Goal: Use online tool/utility: Utilize a website feature to perform a specific function

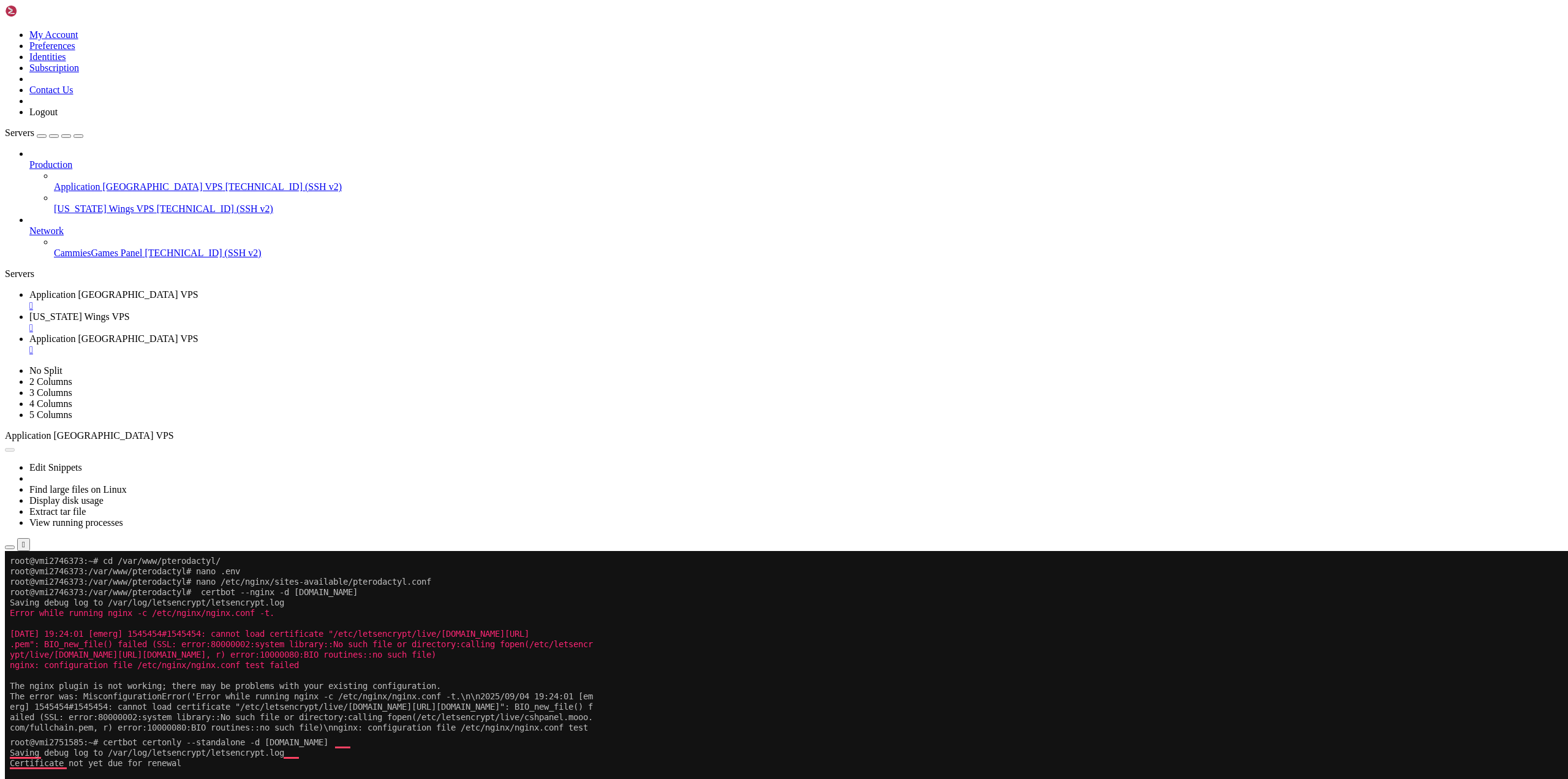
scroll to position [6, 1]
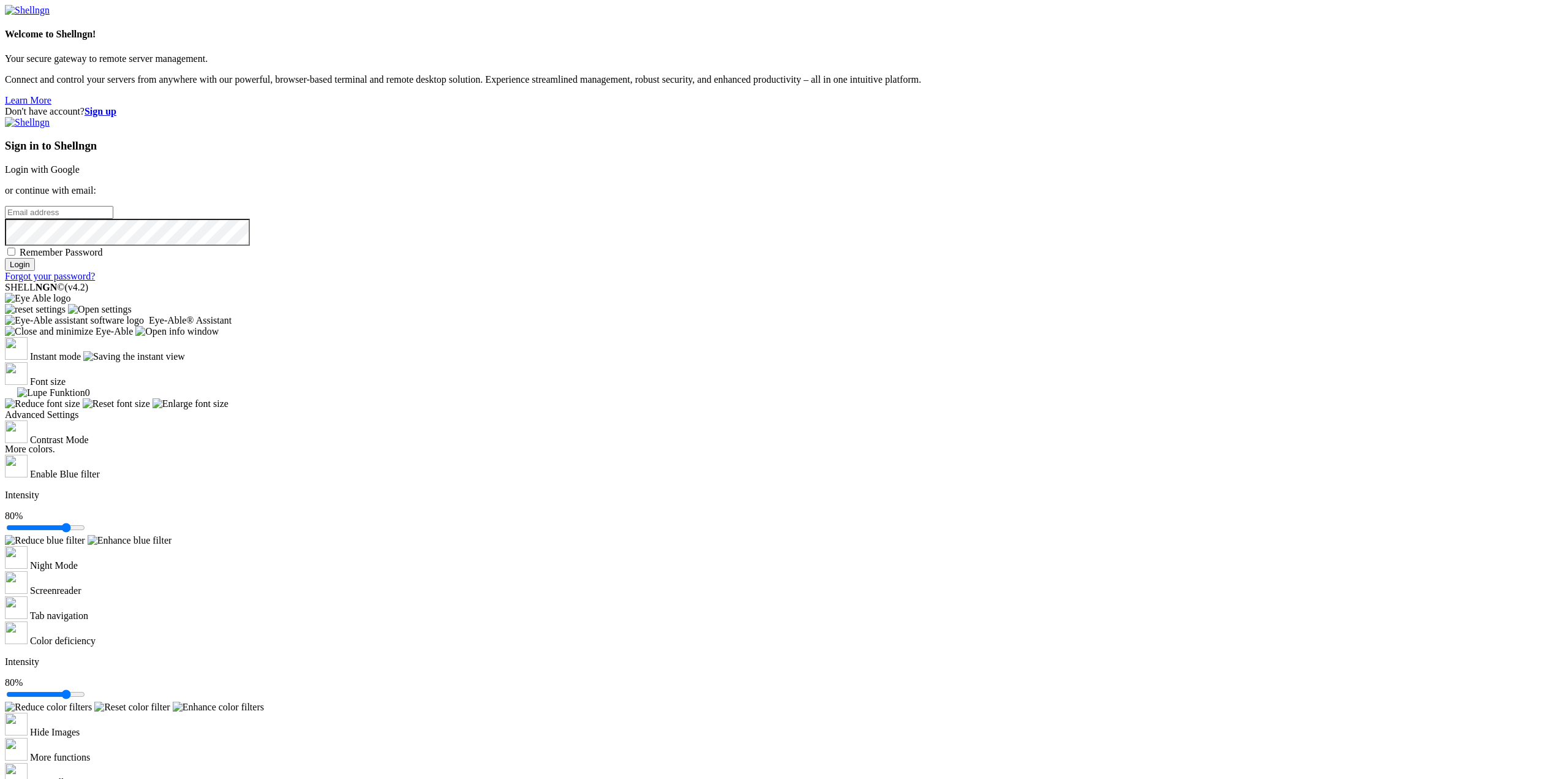
type input "[EMAIL_ADDRESS][US_STATE][DOMAIN_NAME]"
click at [35, 271] on input "Login" at bounding box center [19, 265] width 30 height 13
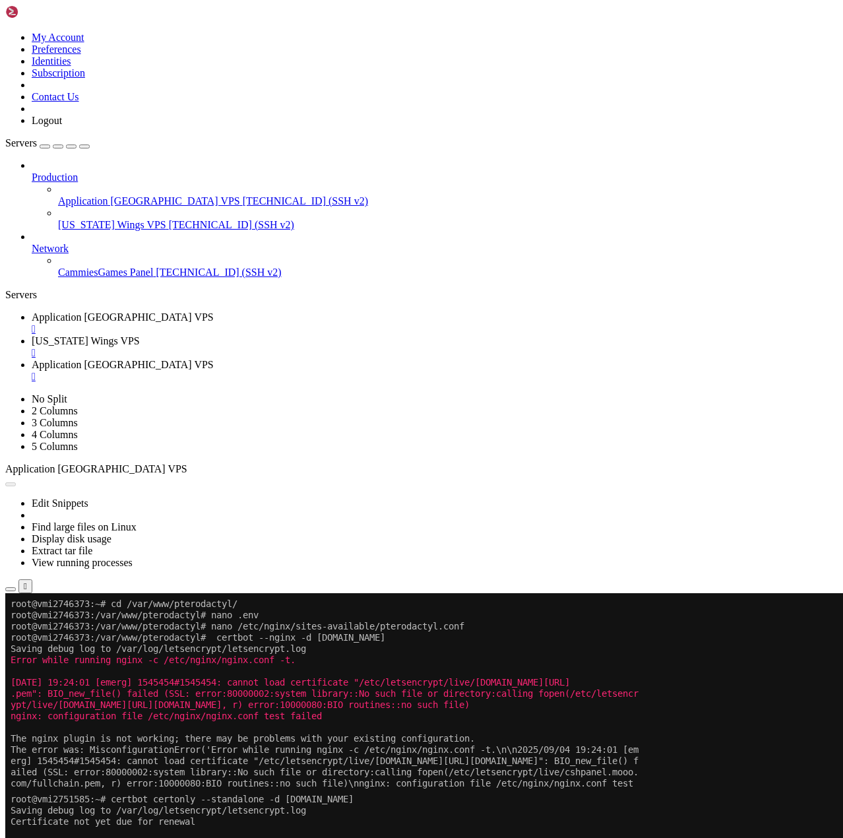
drag, startPoint x: 331, startPoint y: 1043, endPoint x: 165, endPoint y: 983, distance: 176.1
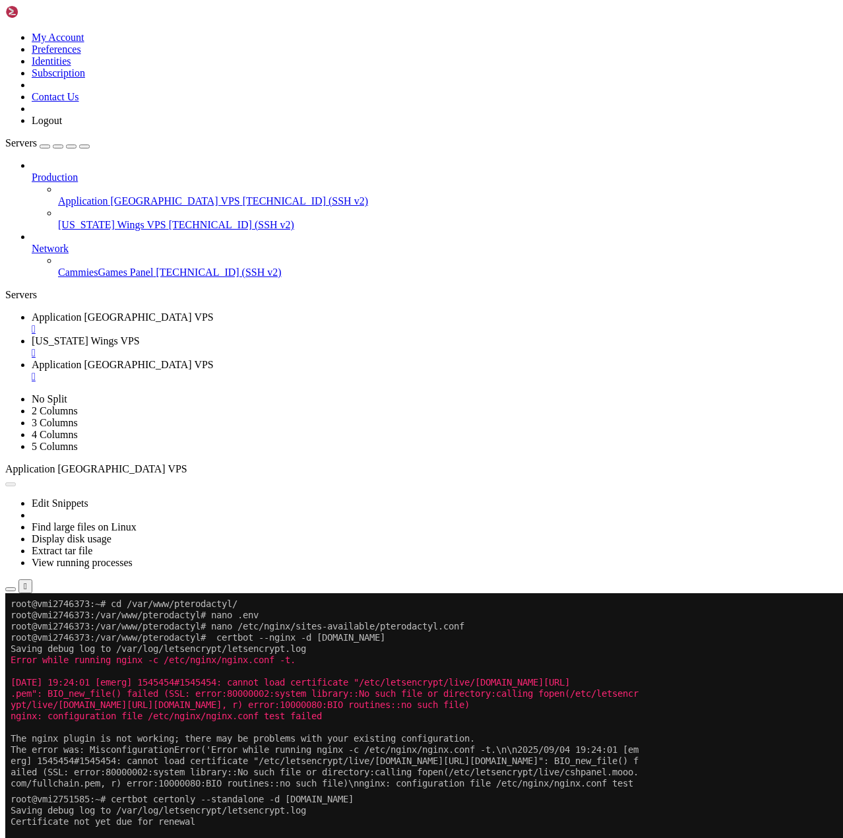
drag, startPoint x: 87, startPoint y: 465, endPoint x: 151, endPoint y: 451, distance: 65.5
click at [87, 278] on div "Production Application [GEOGRAPHIC_DATA] VPS [TECHNICAL_ID] (SSH v2) [US_STATE]…" at bounding box center [421, 219] width 833 height 119
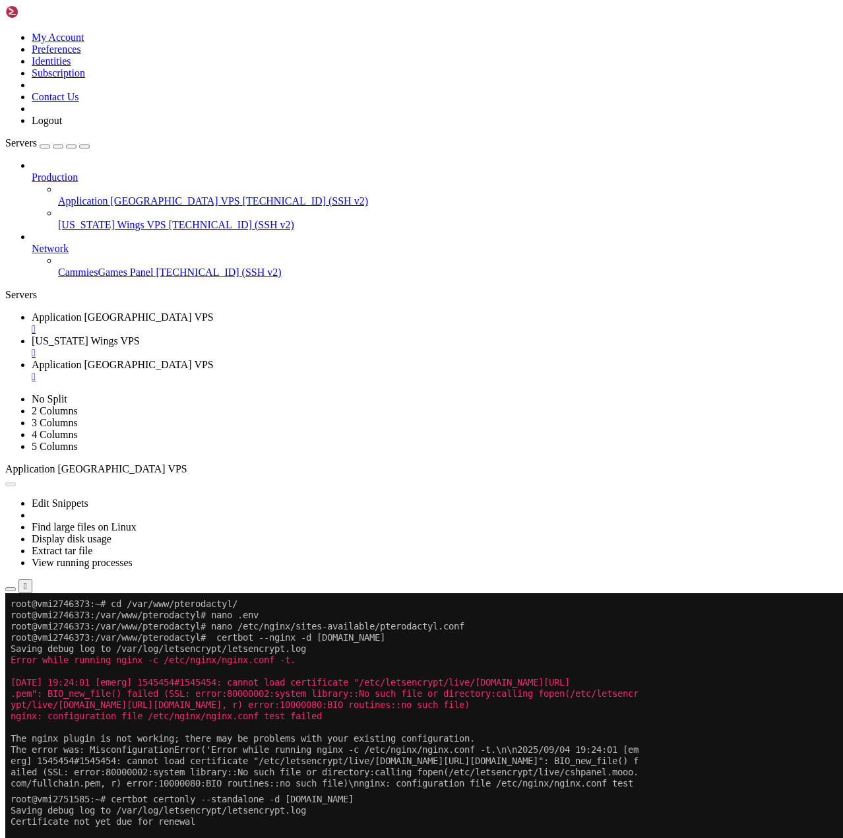
drag, startPoint x: 482, startPoint y: 1595, endPoint x: 477, endPoint y: 1609, distance: 14.6
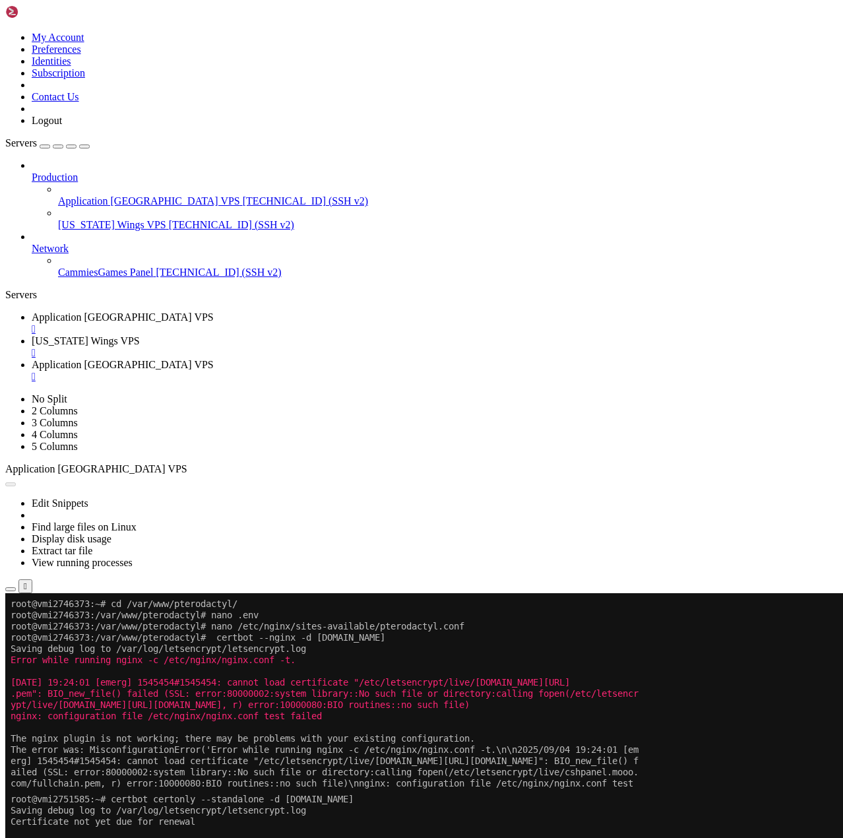
drag, startPoint x: 279, startPoint y: 1729, endPoint x: 277, endPoint y: 1748, distance: 19.9
drag, startPoint x: 291, startPoint y: 1734, endPoint x: 273, endPoint y: 1726, distance: 19.5
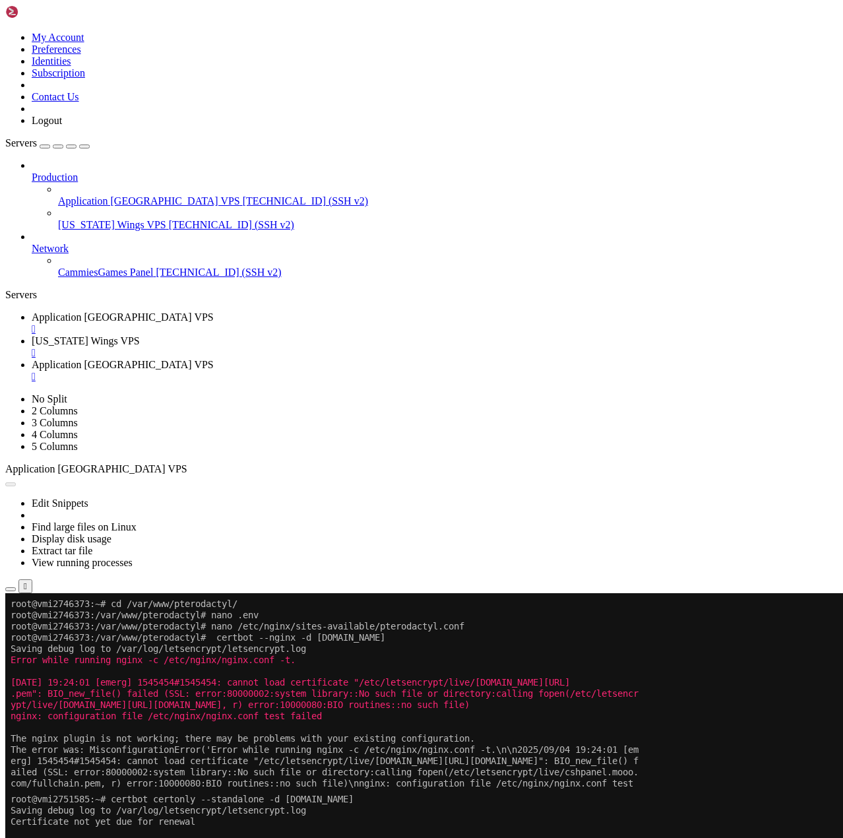
copy div "Copyright (c) 2000, 2018, Oracle, MariaDB Corporation Ab and others. Type 'help…"
drag, startPoint x: 180, startPoint y: 1334, endPoint x: 118, endPoint y: 1341, distance: 62.4
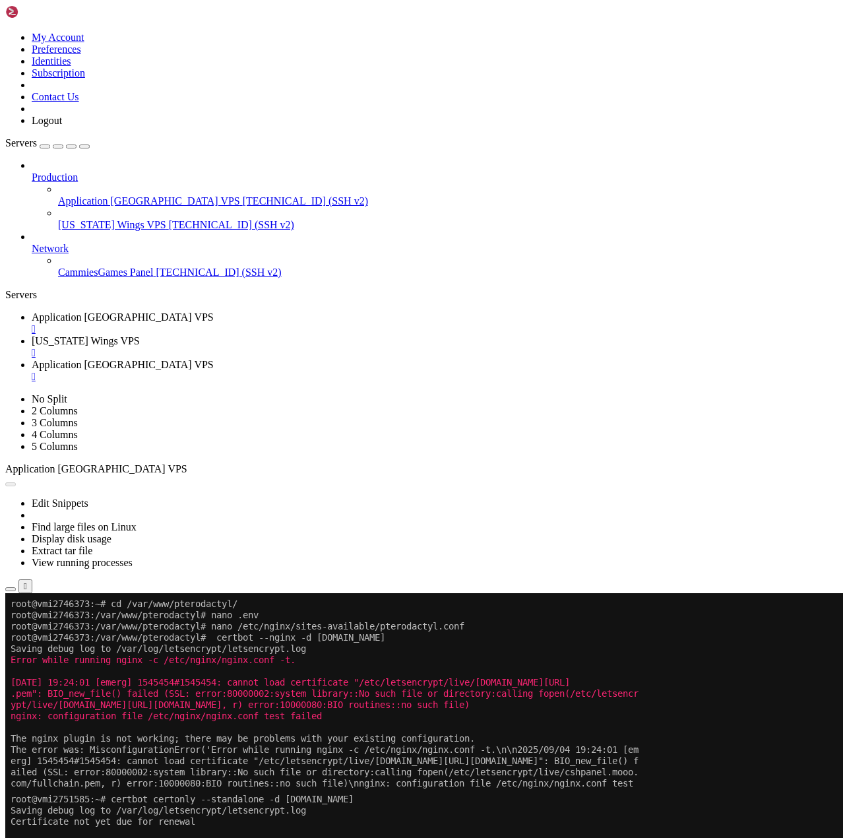
scroll to position [135, 0]
copy div "Copyright (c) 2000, 2018, Oracle, MariaDB Corporation Ab and others. Type 'help…"
drag, startPoint x: 492, startPoint y: 1726, endPoint x: 5, endPoint y: 993, distance: 880.0
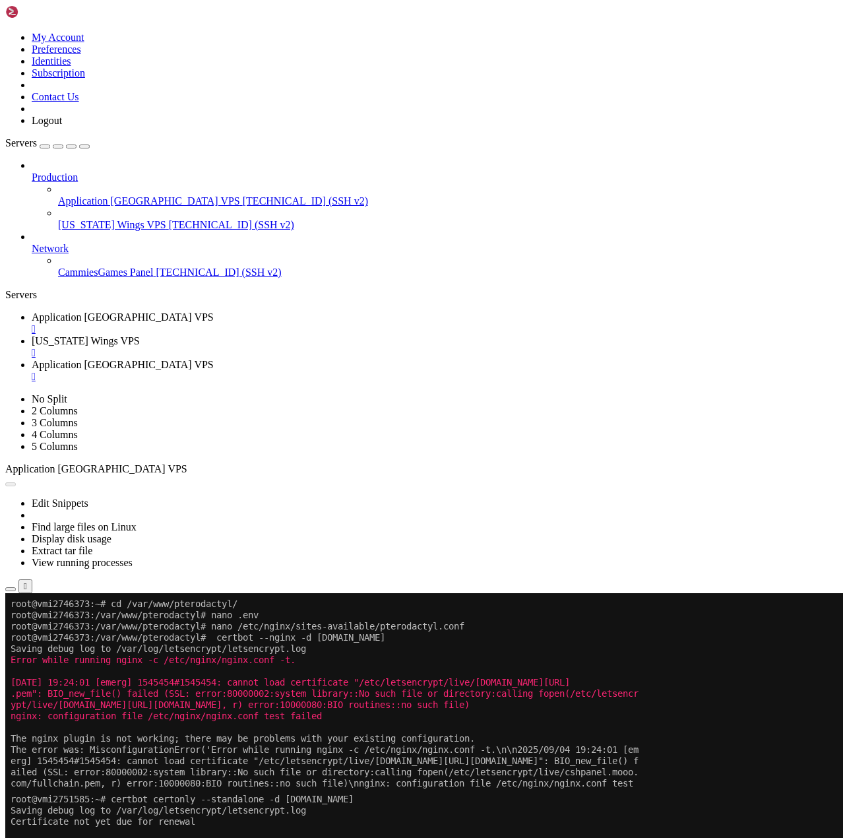
drag, startPoint x: 299, startPoint y: 1075, endPoint x: -49, endPoint y: 985, distance: 359.1
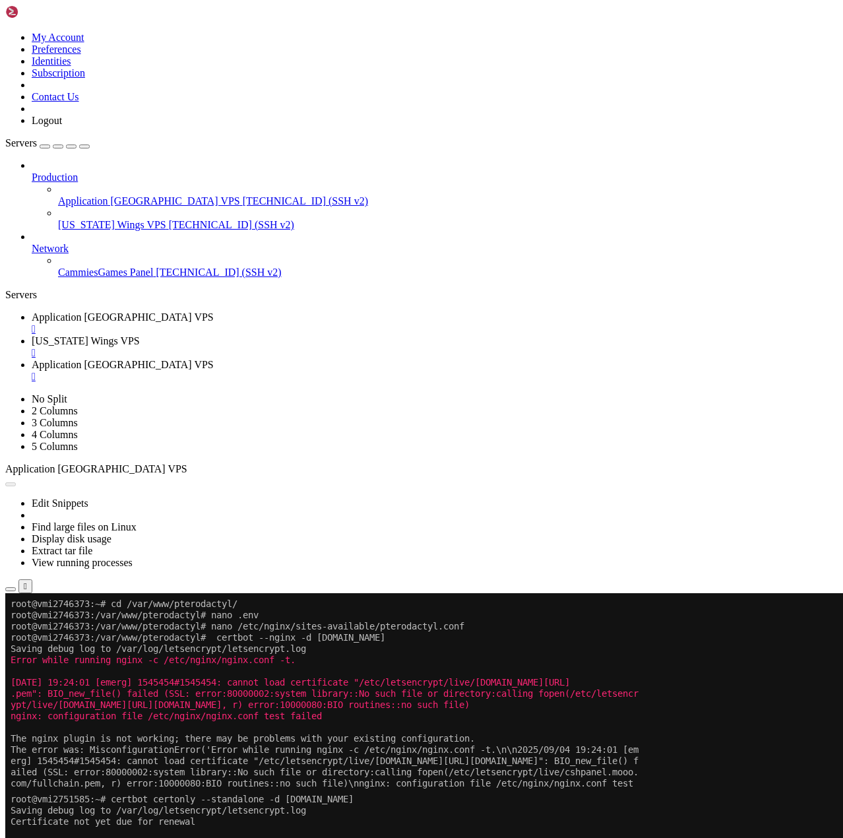
drag, startPoint x: 322, startPoint y: 1252, endPoint x: 18, endPoint y: 1131, distance: 327.2
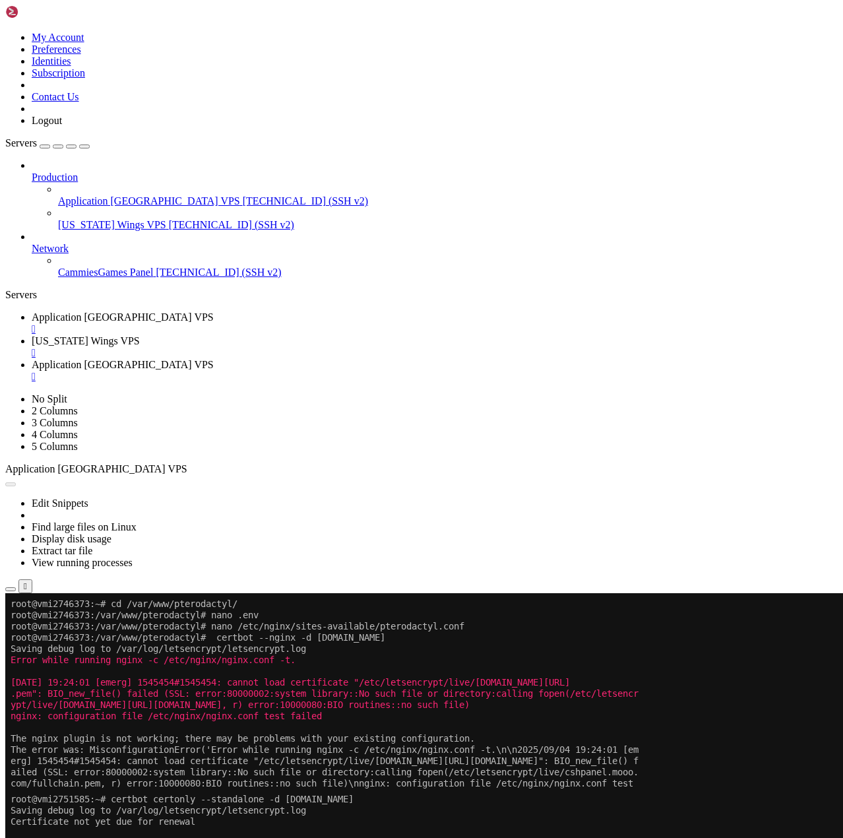
drag, startPoint x: 278, startPoint y: 1157, endPoint x: 331, endPoint y: 1143, distance: 55.2
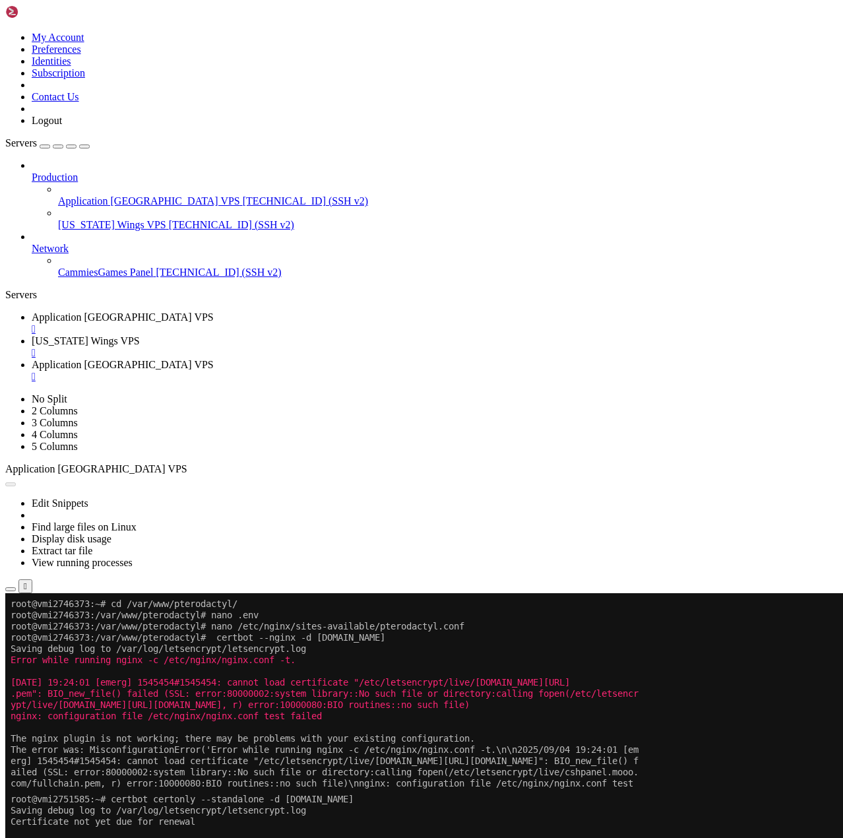
drag, startPoint x: 420, startPoint y: 1152, endPoint x: 311, endPoint y: 1155, distance: 108.9
drag, startPoint x: 364, startPoint y: 1028, endPoint x: 247, endPoint y: 1029, distance: 116.8
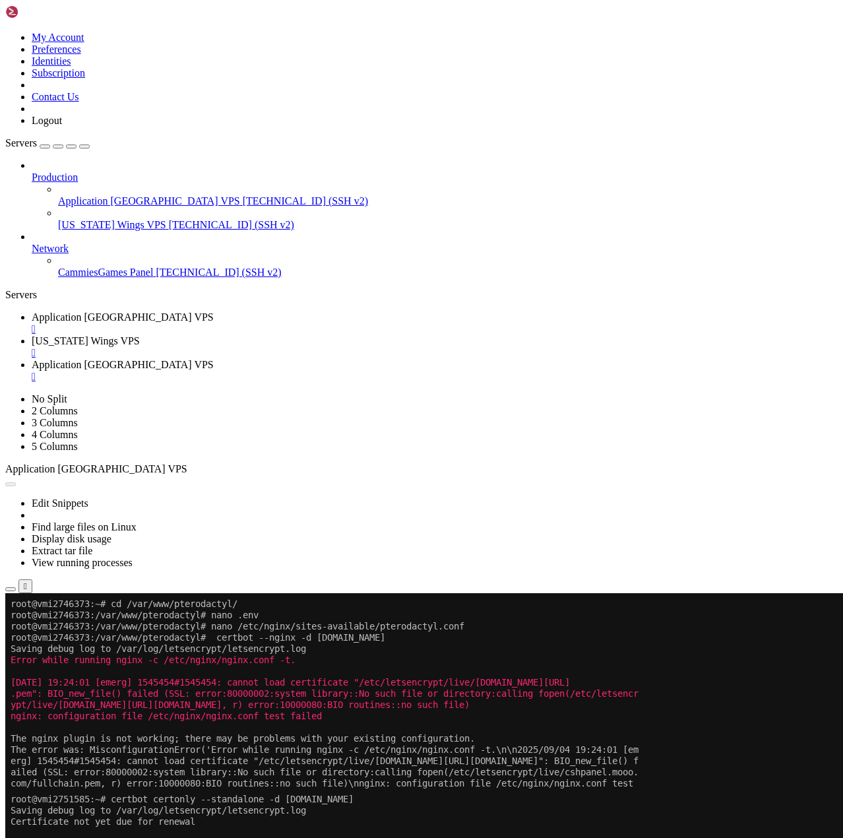
drag, startPoint x: 340, startPoint y: 1140, endPoint x: 123, endPoint y: 996, distance: 260.9
